Goal: Information Seeking & Learning: Learn about a topic

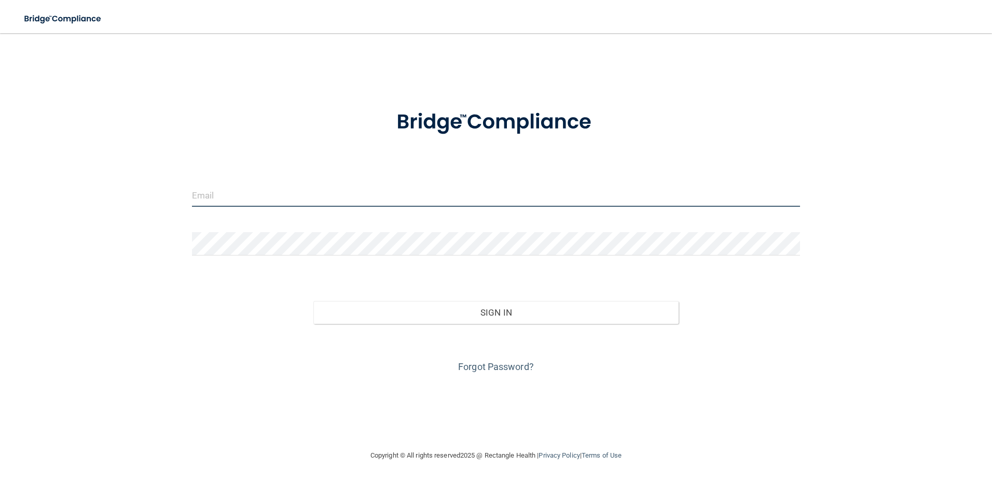
click at [269, 201] on input "email" at bounding box center [496, 195] width 608 height 23
type input "k"
type input "[PERSON_NAME][EMAIL_ADDRESS][PERSON_NAME][DOMAIN_NAME]"
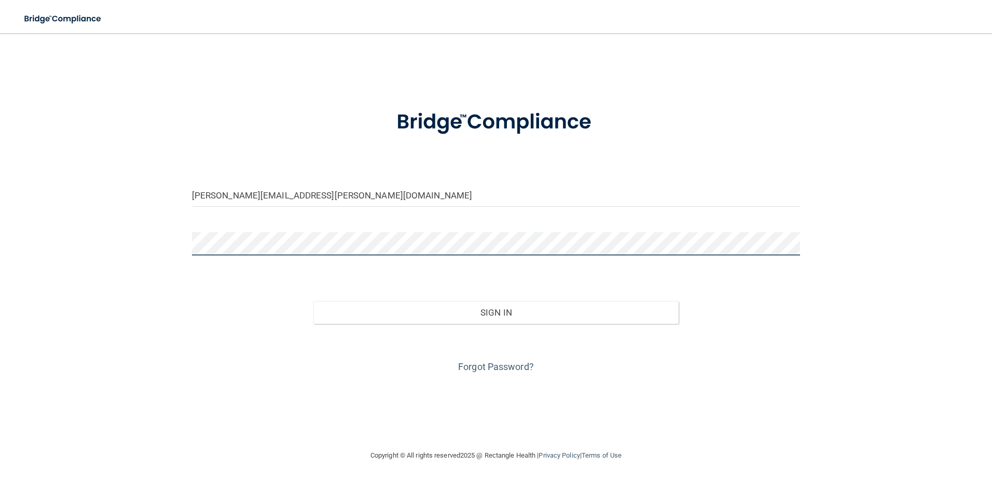
click at [313, 301] on button "Sign In" at bounding box center [495, 312] width 365 height 23
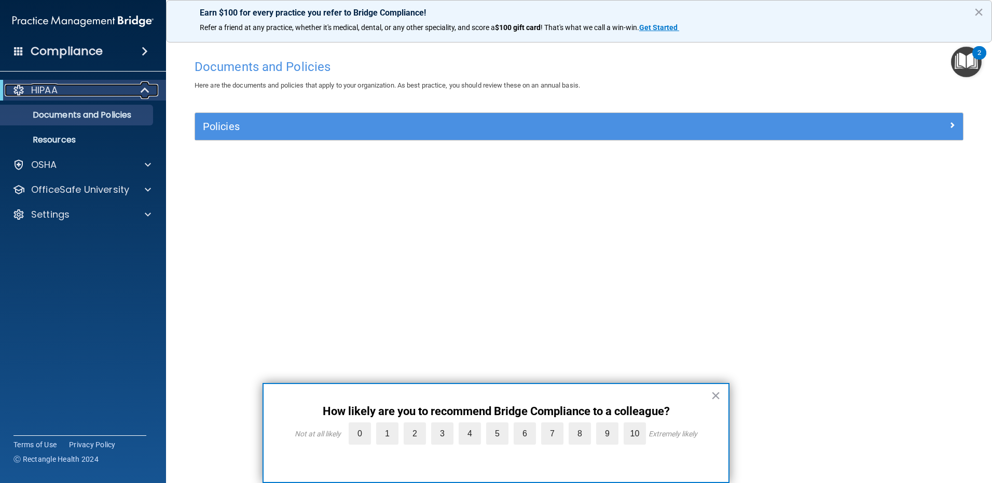
click at [52, 94] on p "HIPAA" at bounding box center [44, 90] width 26 height 12
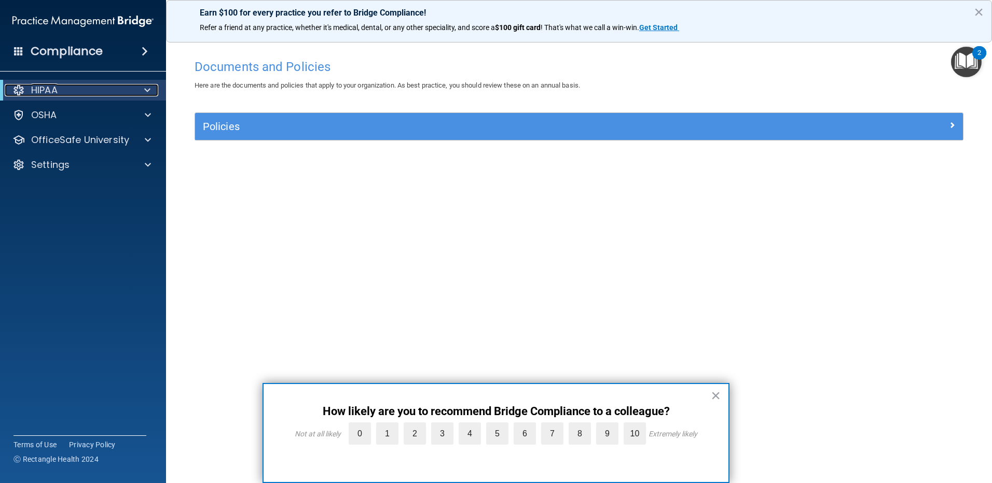
click at [52, 94] on p "HIPAA" at bounding box center [44, 90] width 26 height 12
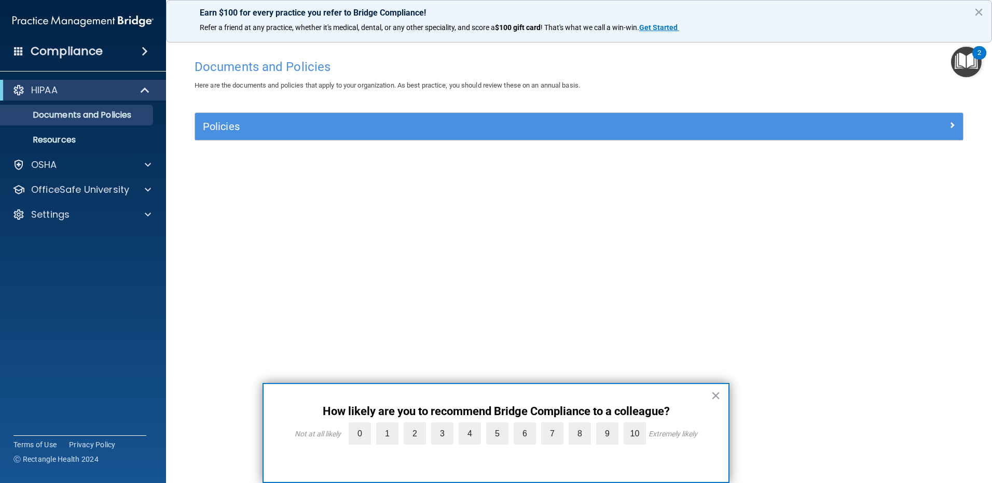
click at [720, 393] on div "× How likely are you to recommend Bridge Compliance to a colleague? Not at all …" at bounding box center [495, 433] width 467 height 100
click at [716, 396] on button "×" at bounding box center [716, 395] width 10 height 17
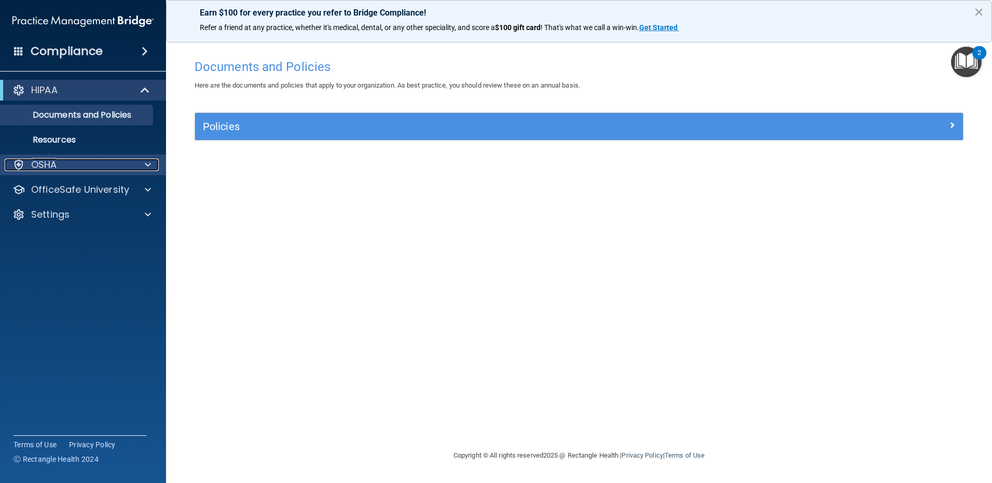
click at [148, 162] on span at bounding box center [148, 165] width 6 height 12
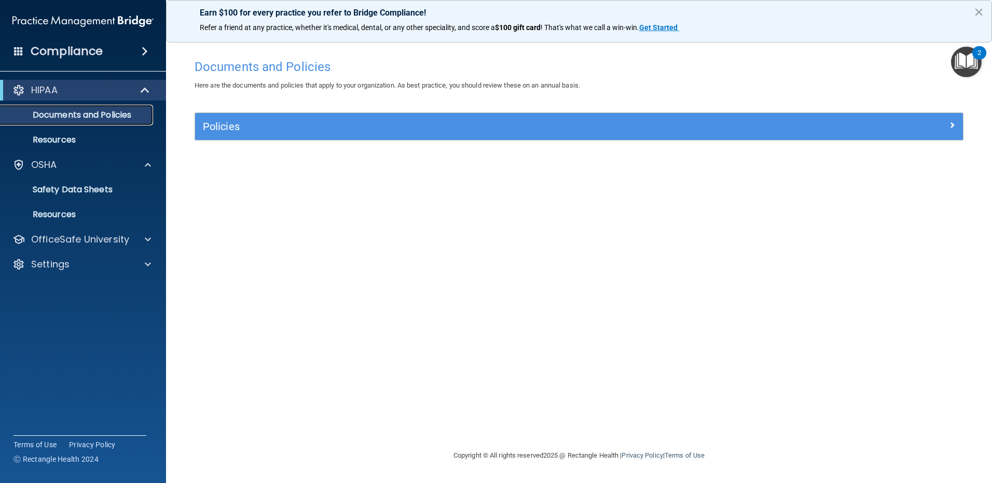
click at [77, 120] on p "Documents and Policies" at bounding box center [78, 115] width 142 height 10
click at [29, 43] on div "Compliance" at bounding box center [83, 51] width 166 height 23
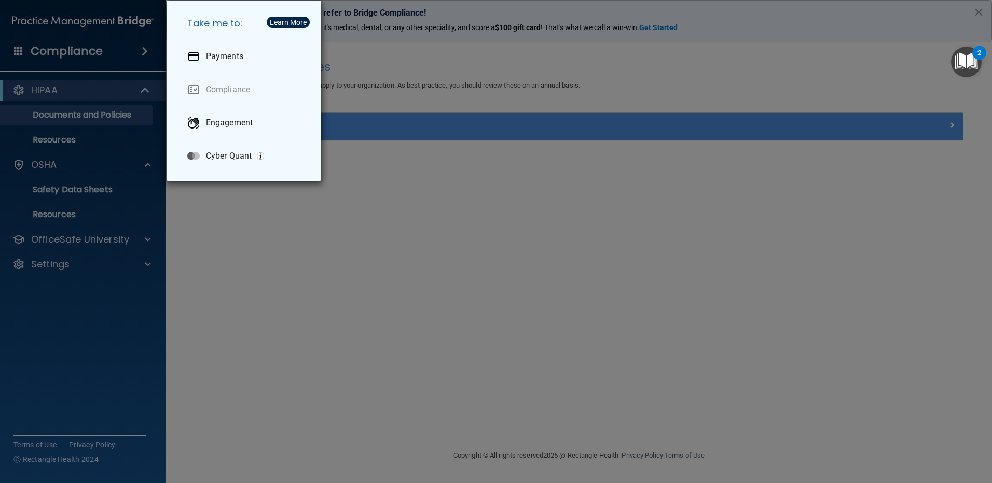
click at [259, 301] on div "Take me to: Payments Compliance Engagement Cyber Quant" at bounding box center [496, 241] width 992 height 483
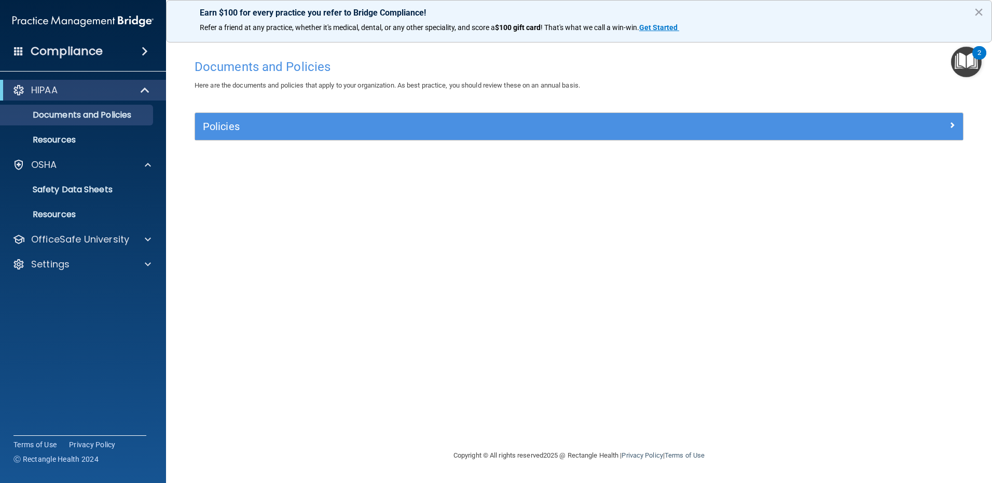
click at [969, 60] on img "Open Resource Center, 2 new notifications" at bounding box center [966, 62] width 31 height 31
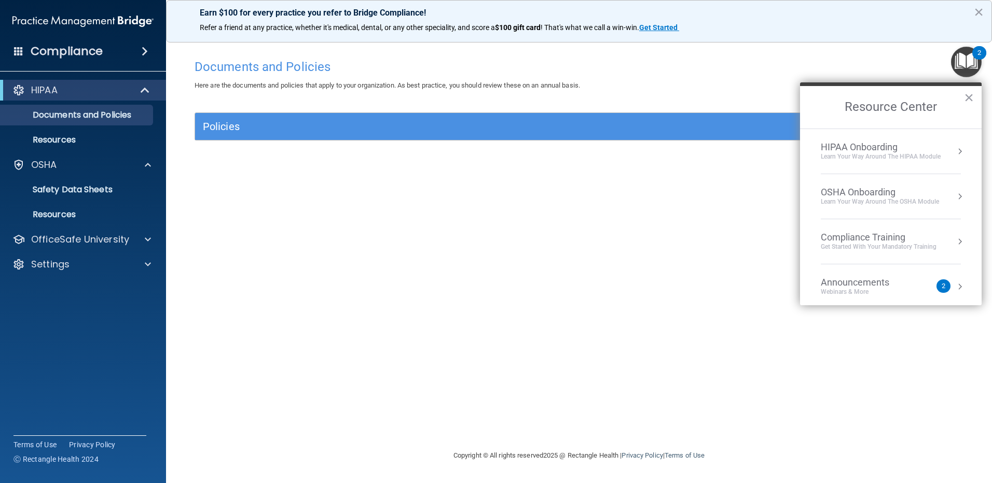
click at [915, 159] on div "Learn Your Way around the HIPAA module" at bounding box center [881, 156] width 120 height 9
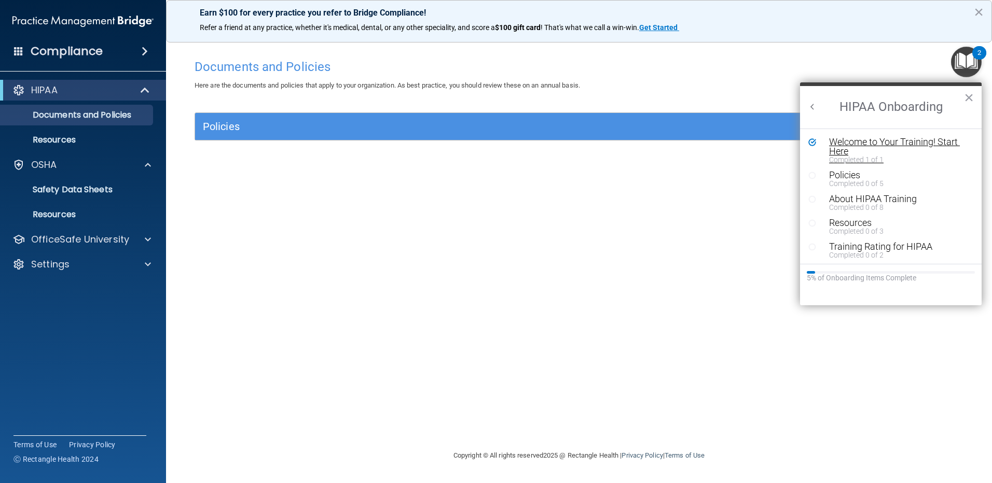
click at [851, 142] on div "Welcome to Your Training! Start Here" at bounding box center [894, 146] width 131 height 19
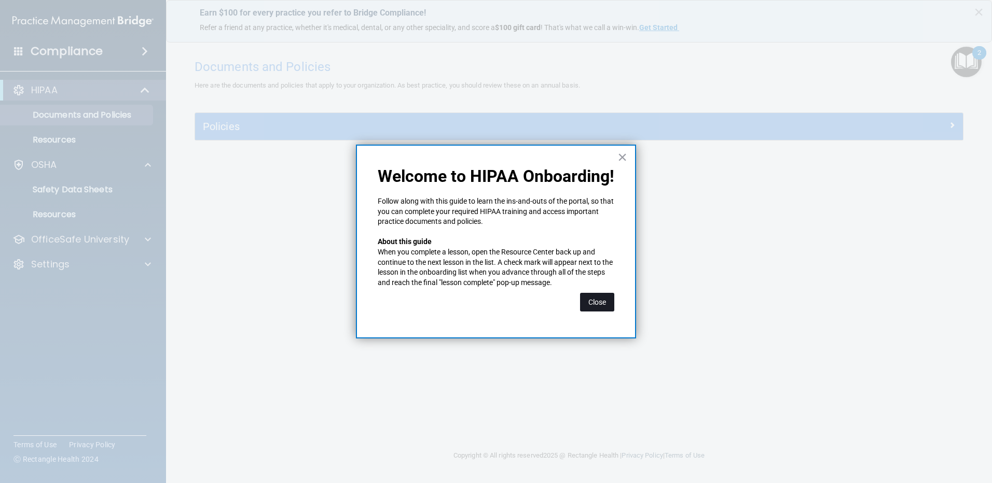
click at [602, 301] on button "Close" at bounding box center [597, 302] width 34 height 19
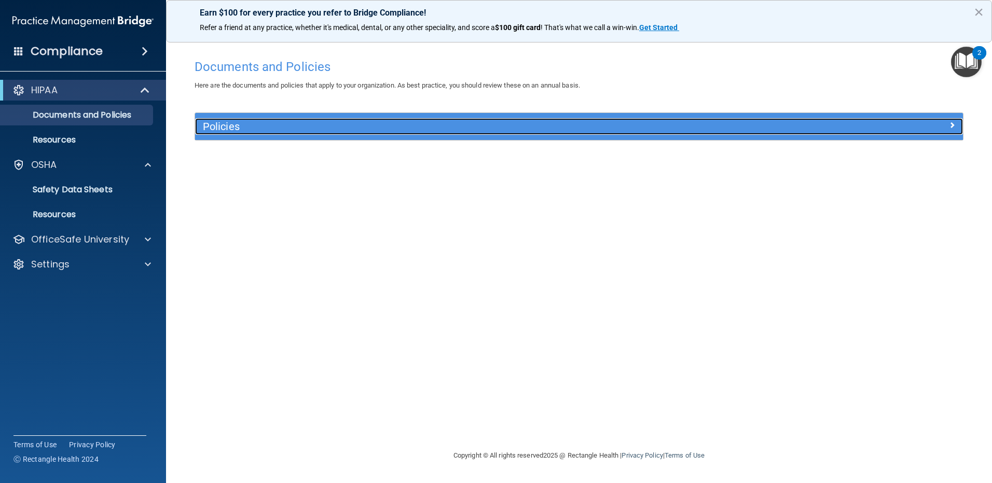
click at [676, 132] on div "Policies" at bounding box center [483, 126] width 576 height 17
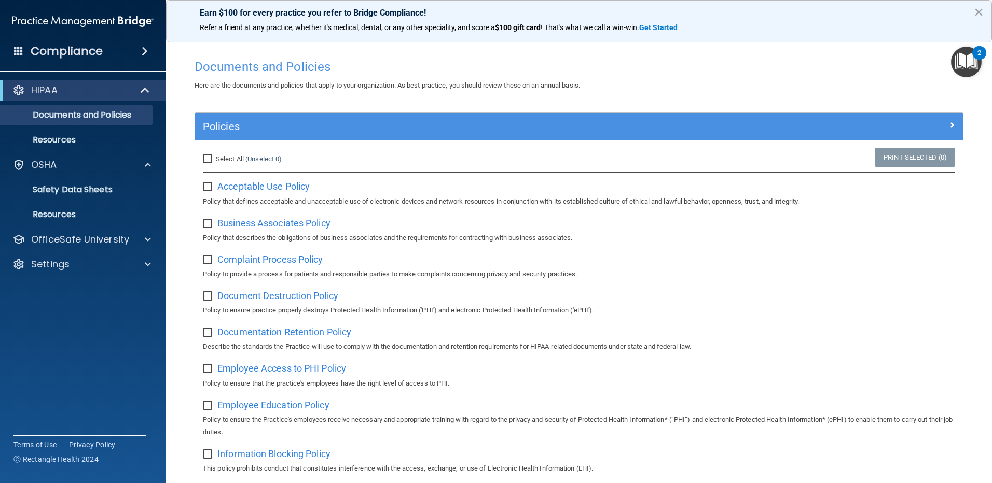
click at [209, 157] on input "Select All (Unselect 0) Unselect All" at bounding box center [209, 159] width 12 height 8
checkbox input "true"
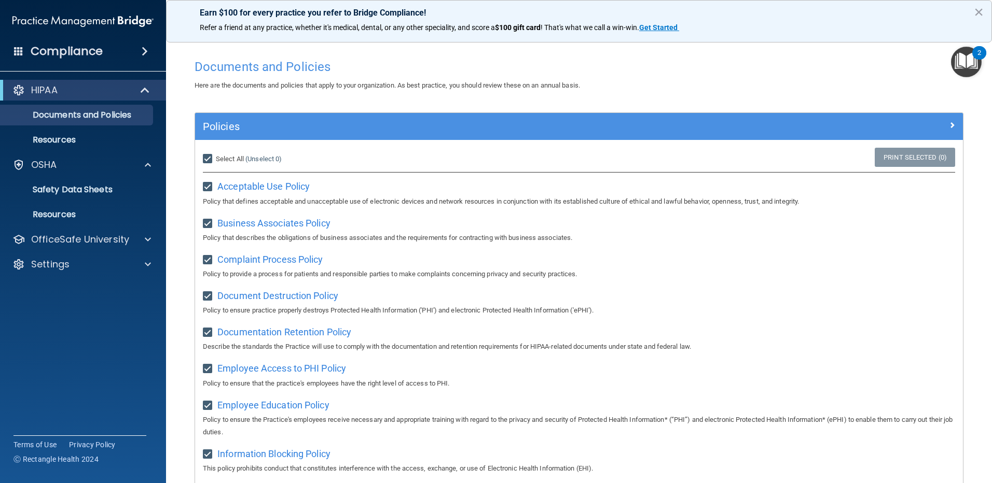
checkbox input "true"
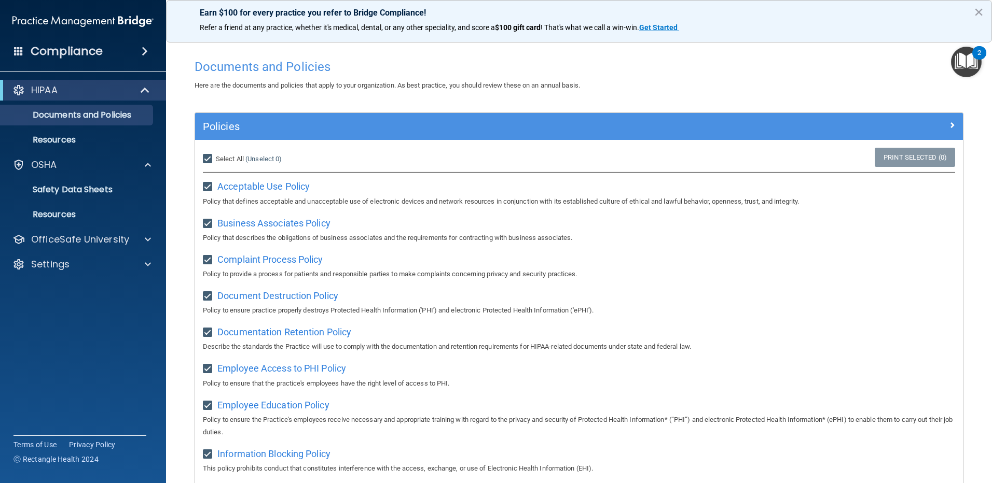
checkbox input "true"
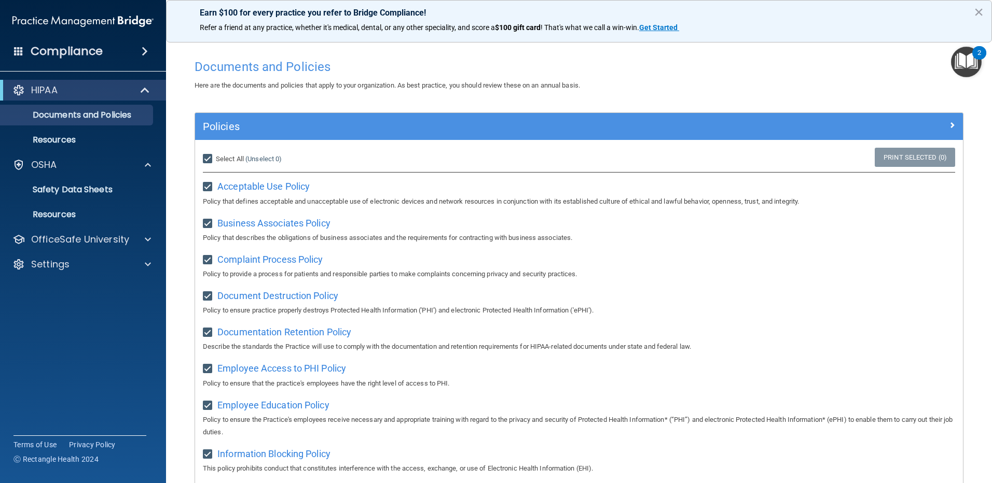
checkbox input "true"
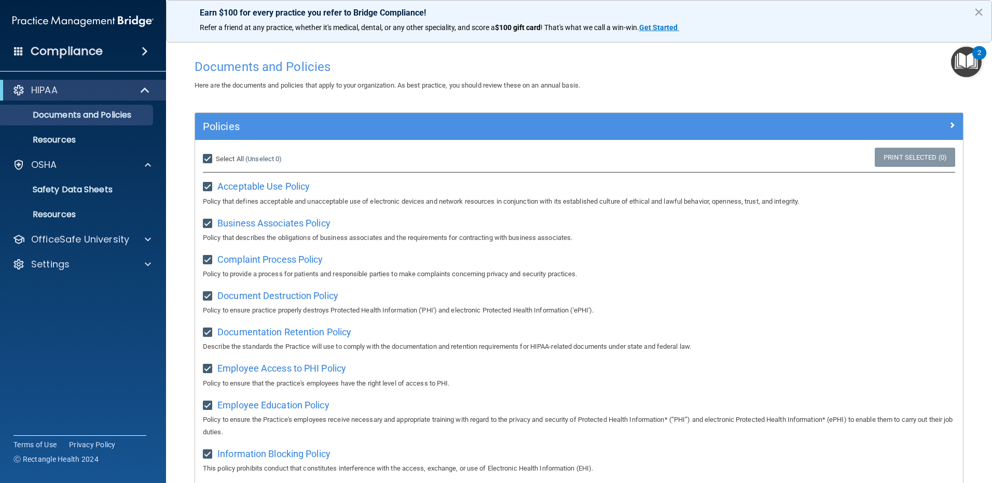
checkbox input "true"
click at [888, 160] on link "Print Selected (21)" at bounding box center [913, 157] width 84 height 19
click at [965, 54] on img "Open Resource Center, 2 new notifications" at bounding box center [966, 62] width 31 height 31
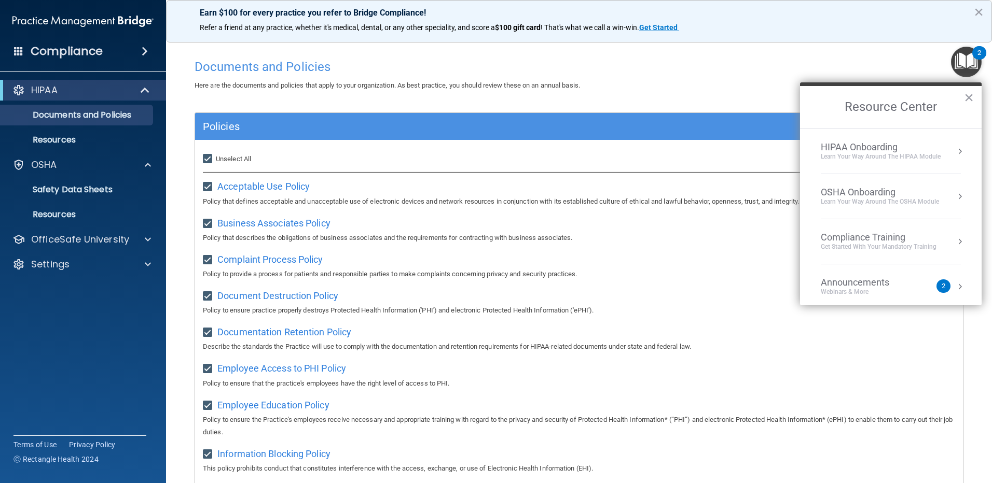
click at [863, 238] on div "Compliance Training" at bounding box center [879, 237] width 116 height 11
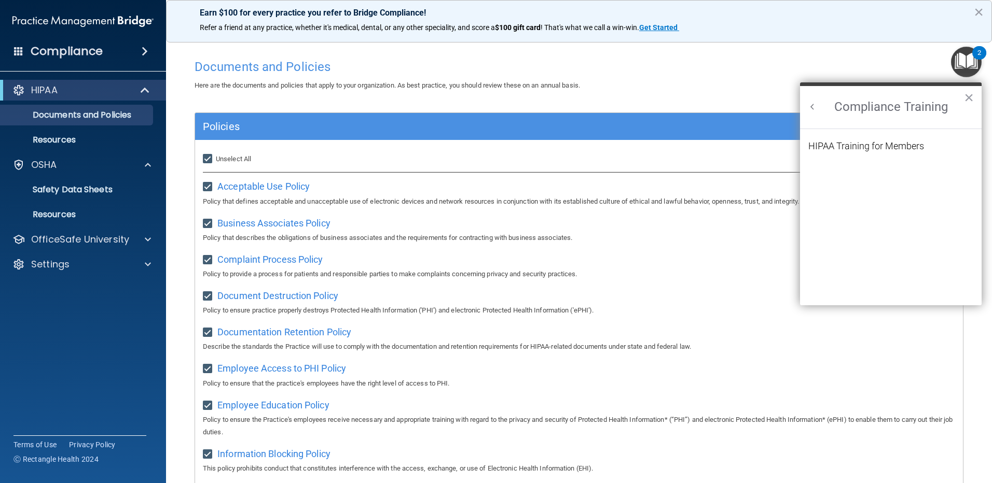
click at [804, 98] on h2 "Compliance Training" at bounding box center [891, 107] width 182 height 43
drag, startPoint x: 817, startPoint y: 117, endPoint x: 829, endPoint y: 117, distance: 11.9
click at [818, 117] on h2 "Compliance Training" at bounding box center [891, 107] width 182 height 43
click at [967, 68] on img "Open Resource Center, 2 new notifications" at bounding box center [966, 62] width 31 height 31
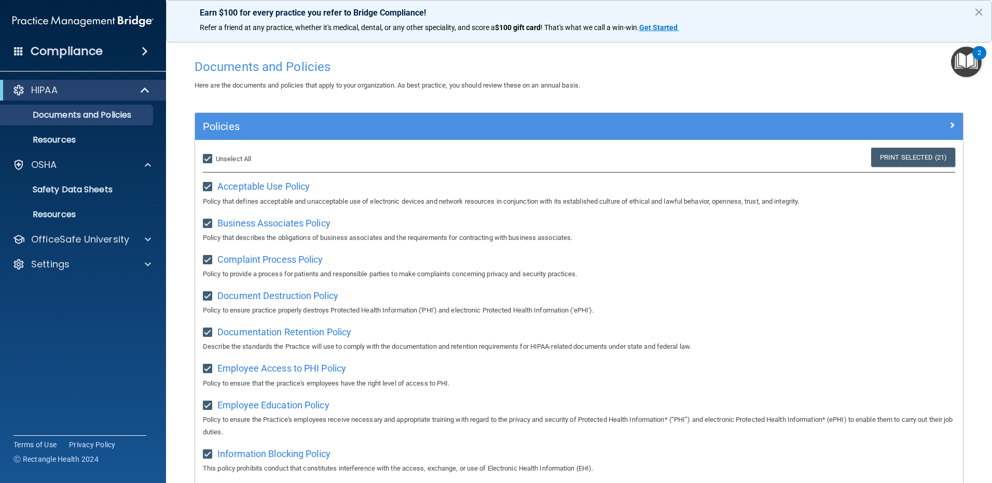
click at [967, 68] on img "Open Resource Center, 2 new notifications" at bounding box center [966, 62] width 31 height 31
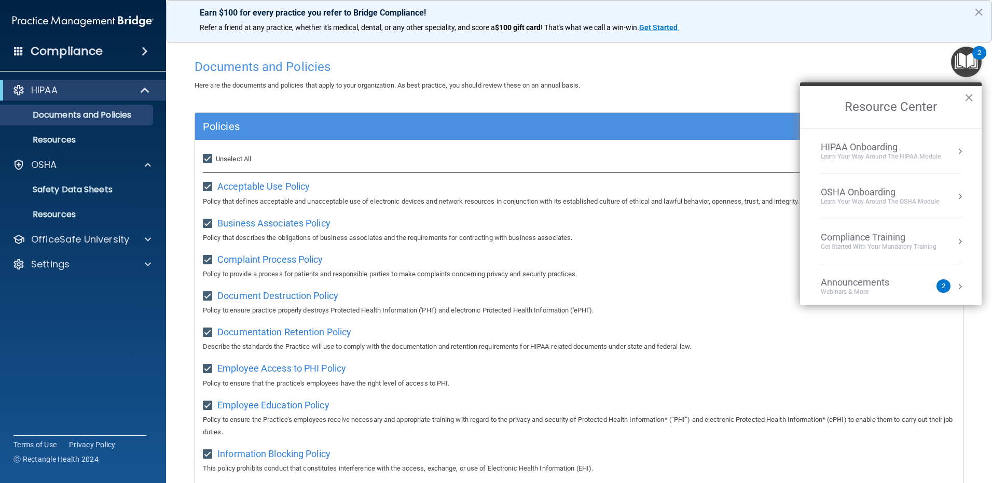
click at [921, 147] on div "HIPAA Onboarding" at bounding box center [881, 147] width 120 height 11
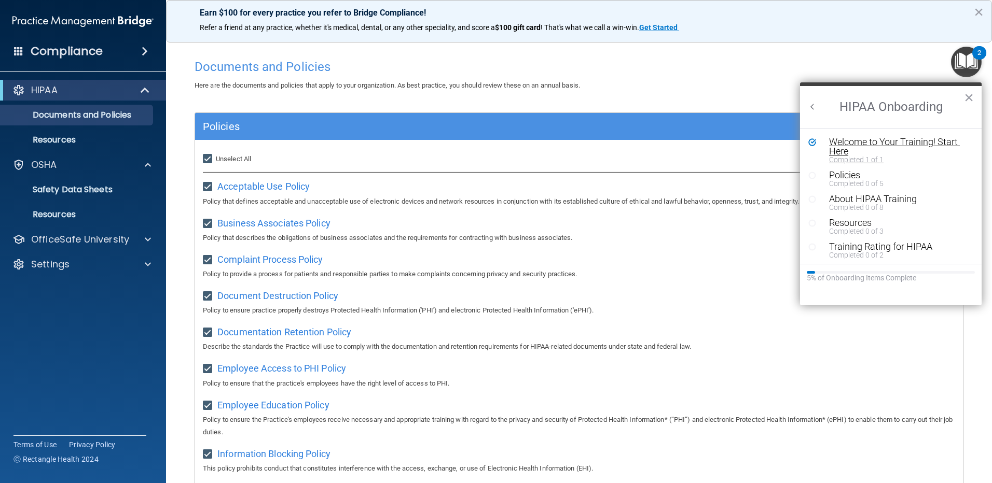
click at [858, 144] on div "Welcome to Your Training! Start Here" at bounding box center [894, 146] width 131 height 19
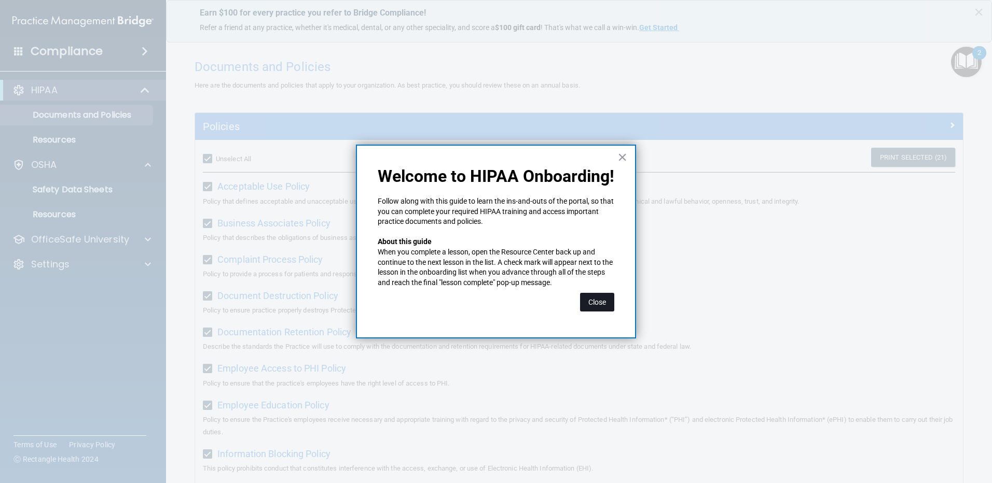
click at [609, 304] on button "Close" at bounding box center [597, 302] width 34 height 19
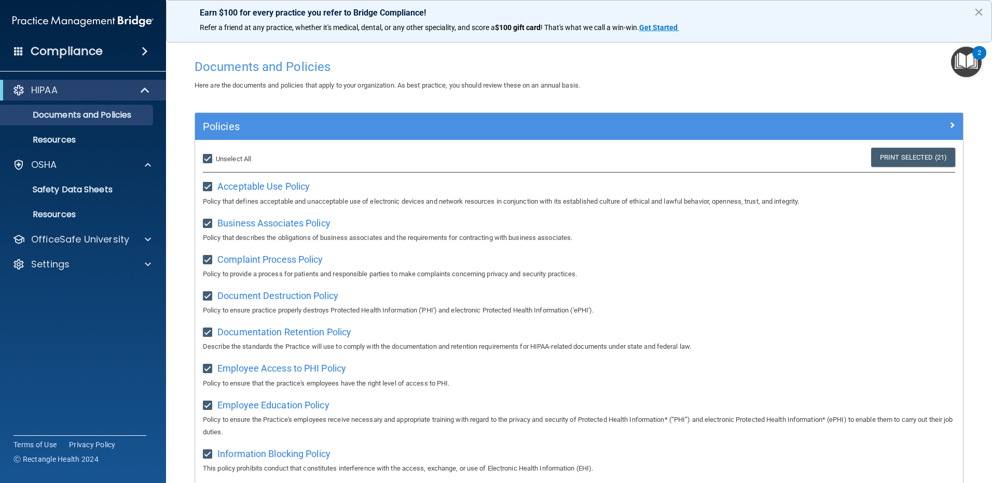
click at [962, 60] on img "Open Resource Center, 2 new notifications" at bounding box center [966, 62] width 31 height 31
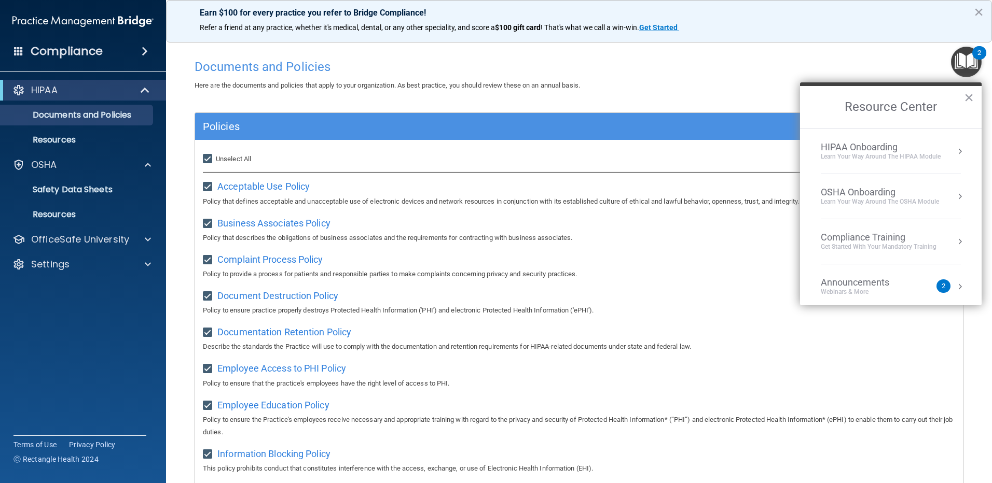
click at [930, 160] on div "Learn Your Way around the HIPAA module" at bounding box center [881, 156] width 120 height 9
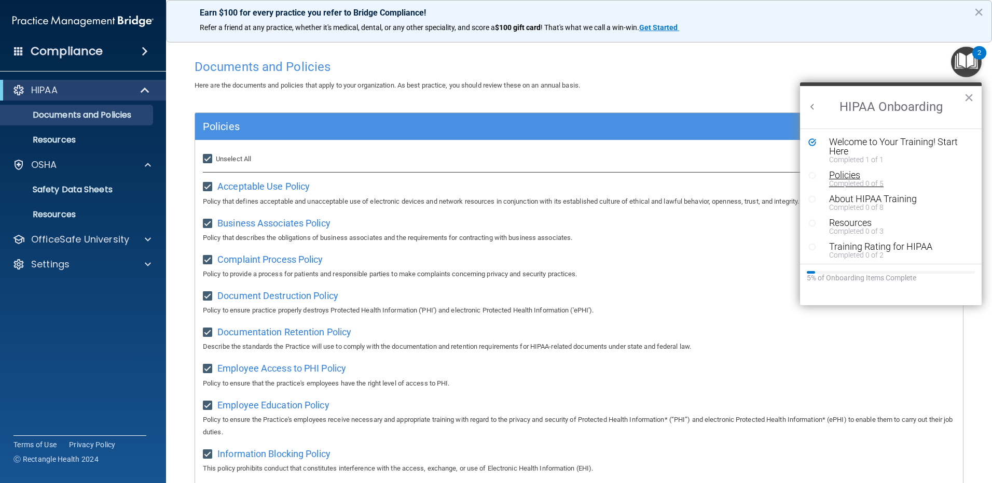
click at [841, 175] on div "Policies" at bounding box center [894, 175] width 131 height 9
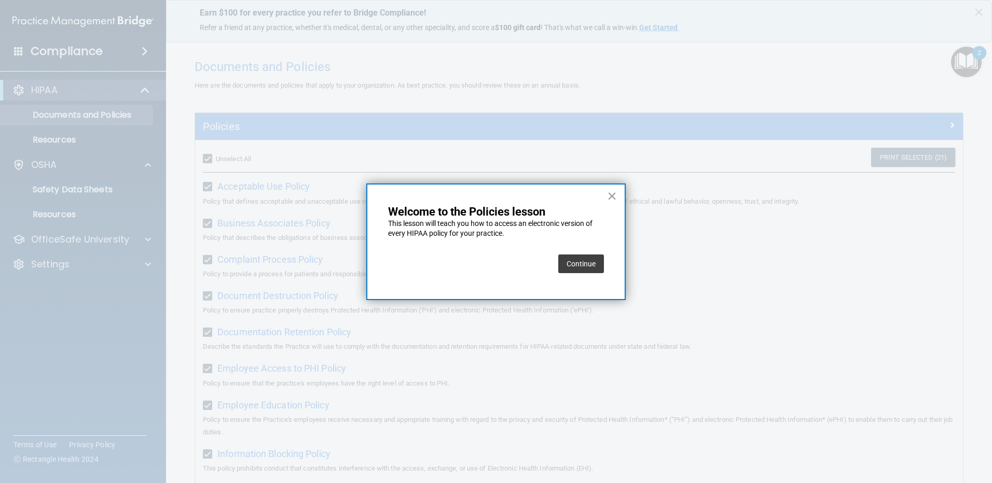
click at [581, 268] on button "Continue" at bounding box center [581, 264] width 46 height 19
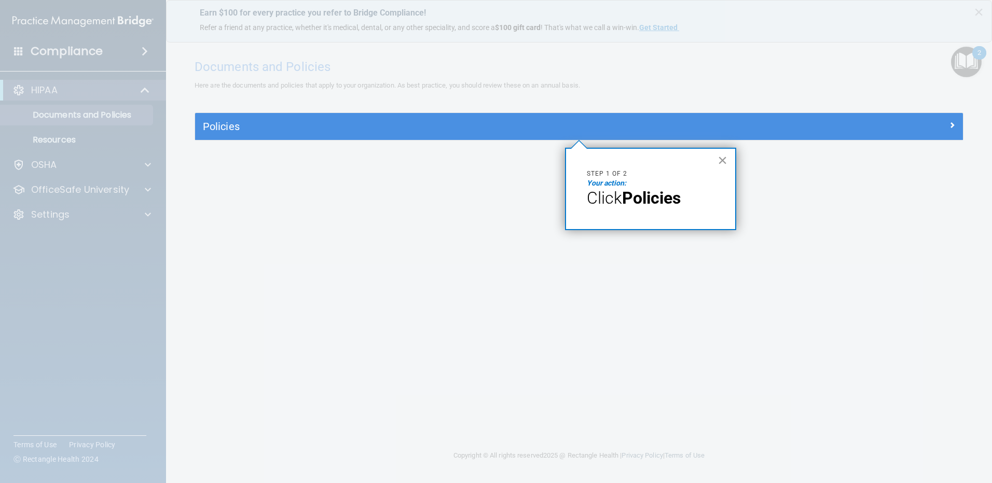
click at [723, 156] on button "×" at bounding box center [722, 160] width 10 height 17
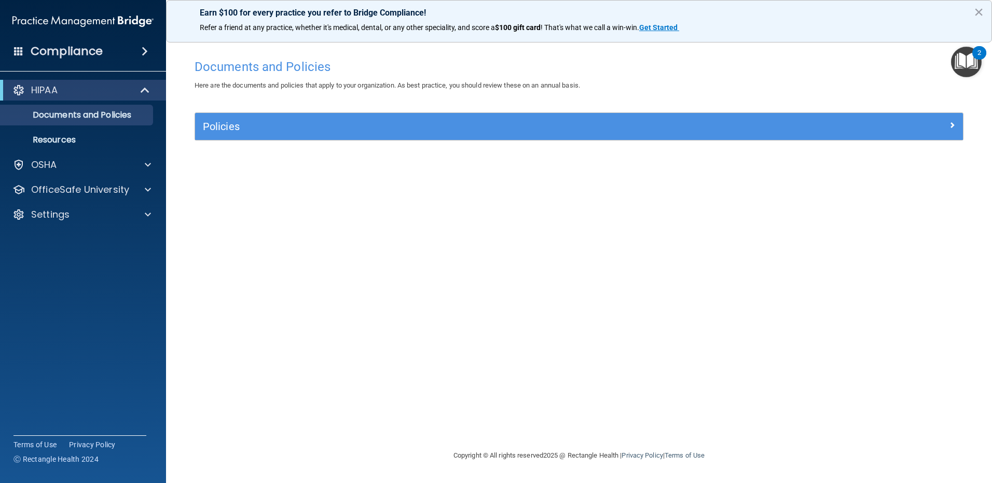
click at [715, 139] on div "Policies" at bounding box center [579, 126] width 768 height 27
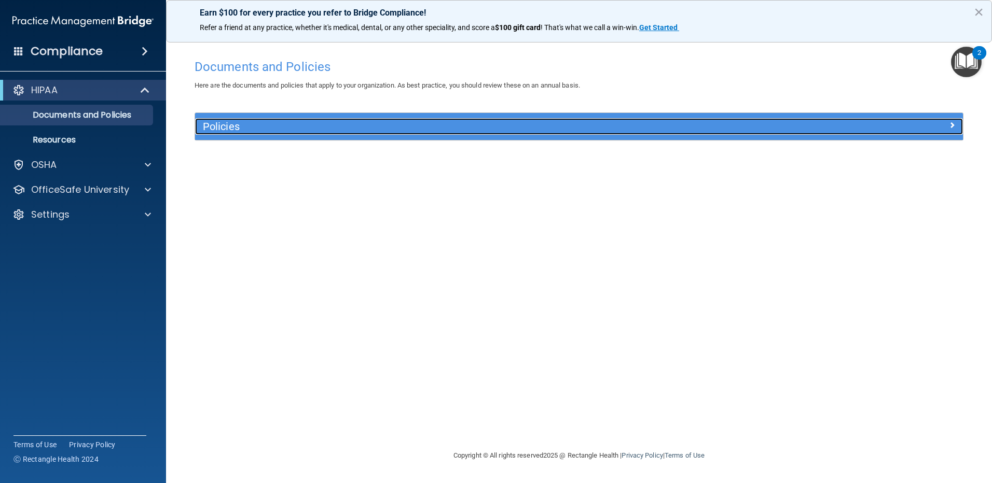
click at [717, 133] on div "Policies" at bounding box center [483, 126] width 576 height 17
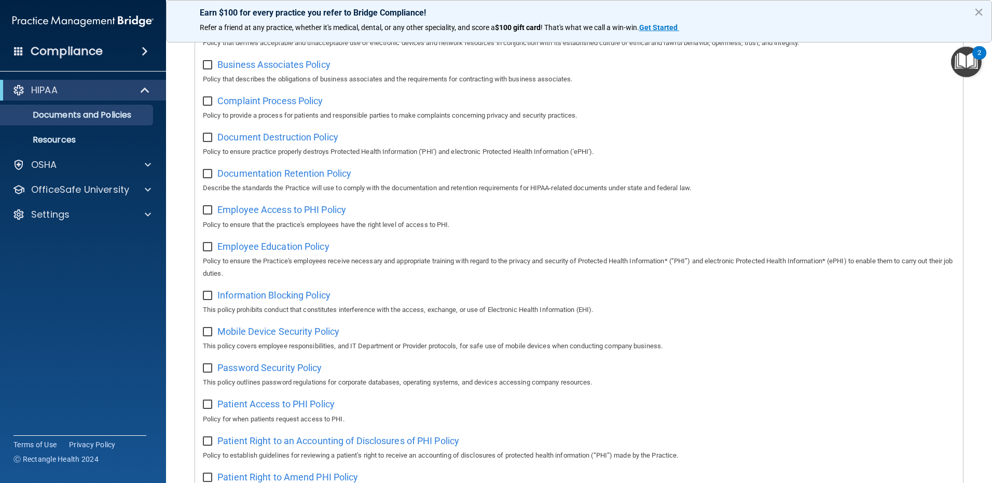
scroll to position [207, 0]
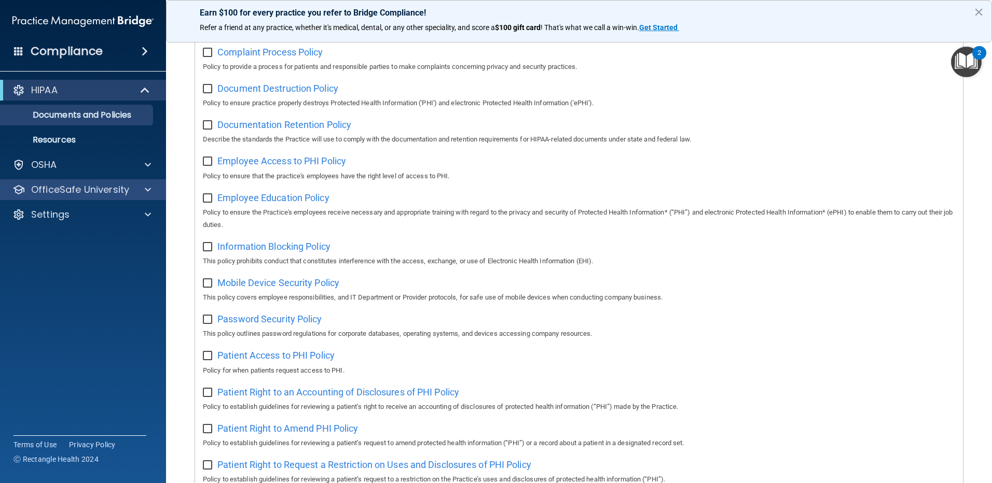
click at [147, 197] on div "OfficeSafe University" at bounding box center [83, 189] width 166 height 21
click at [151, 188] on div at bounding box center [146, 190] width 26 height 12
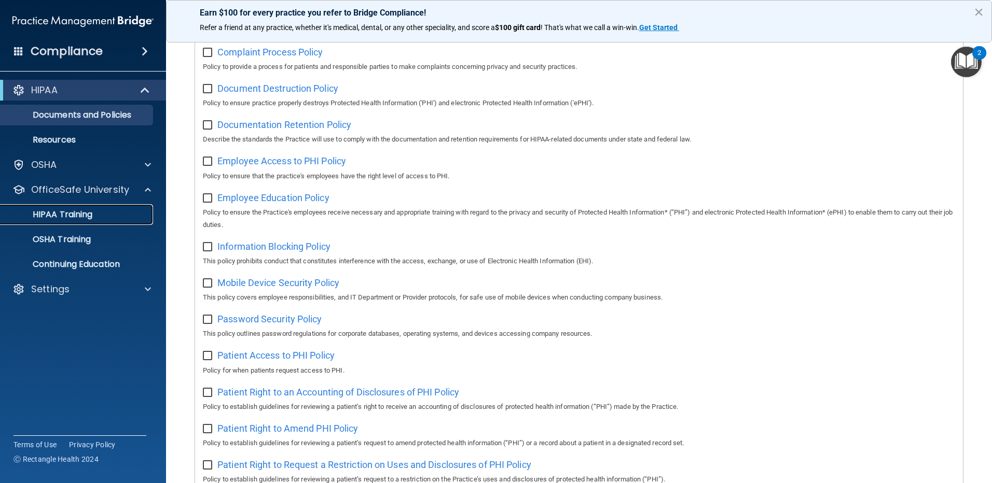
click at [82, 208] on link "HIPAA Training" at bounding box center [71, 214] width 163 height 21
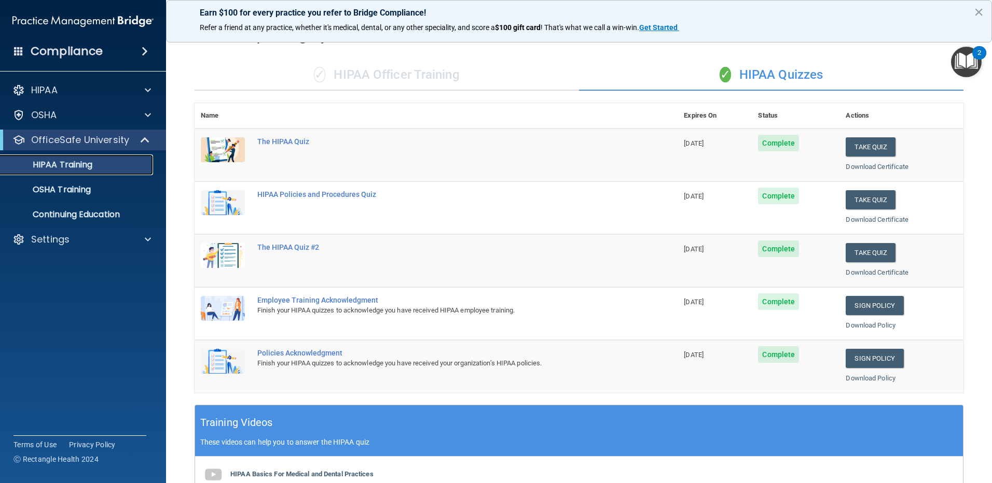
scroll to position [38, 0]
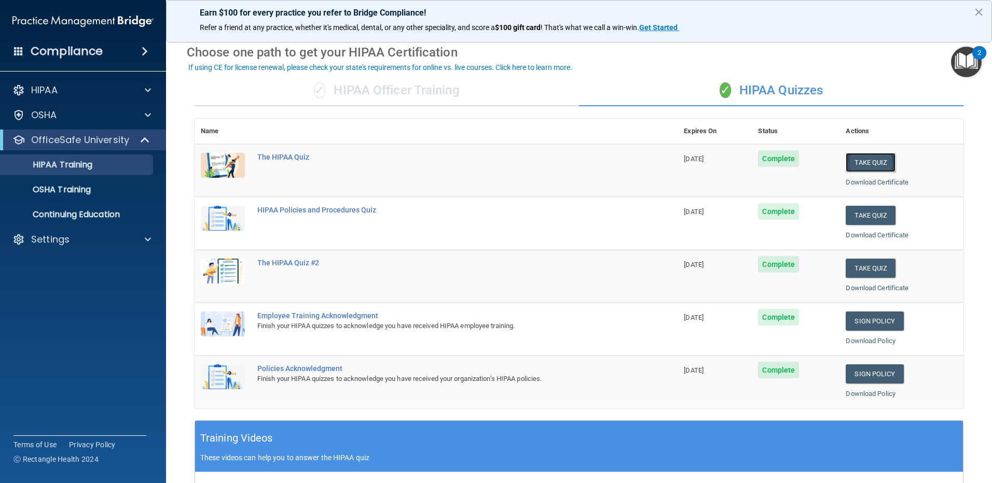
click at [862, 160] on button "Take Quiz" at bounding box center [870, 162] width 50 height 19
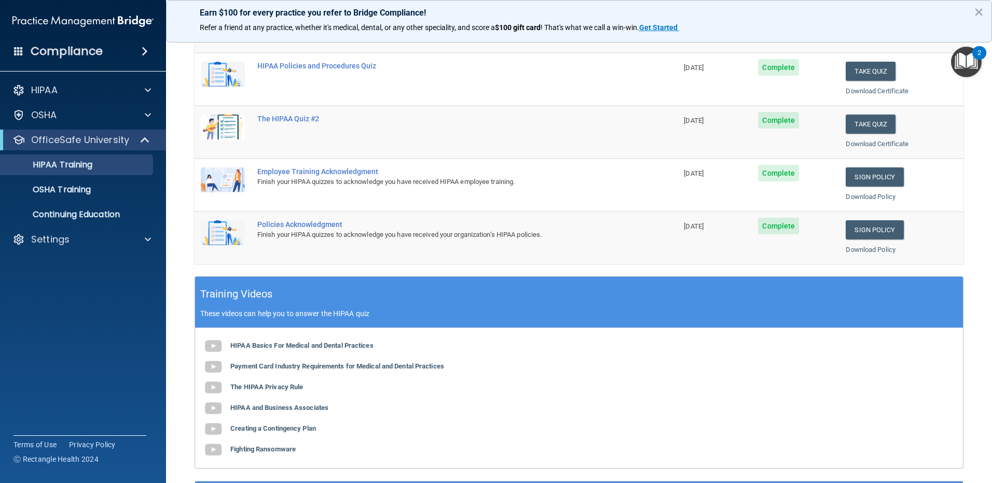
scroll to position [207, 0]
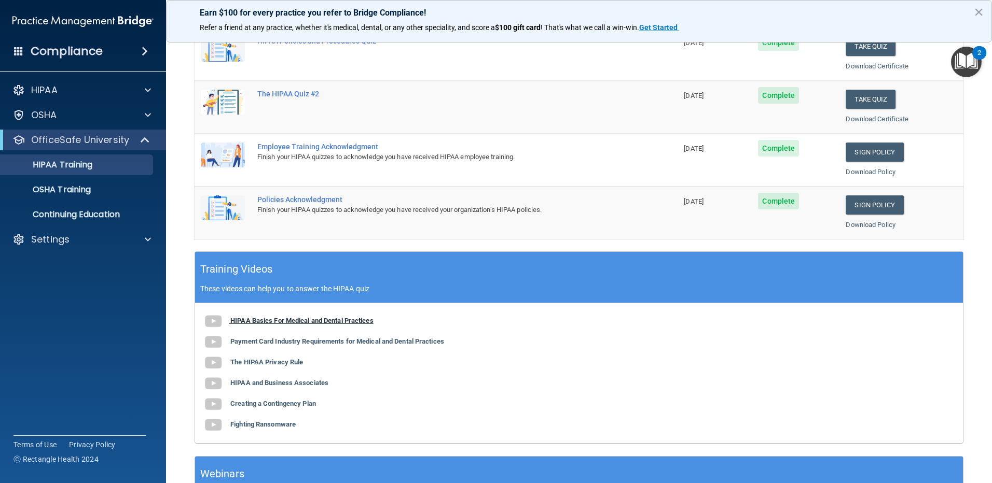
click at [352, 318] on b "HIPAA Basics For Medical and Dental Practices" at bounding box center [301, 321] width 143 height 8
